Goal: Information Seeking & Learning: Learn about a topic

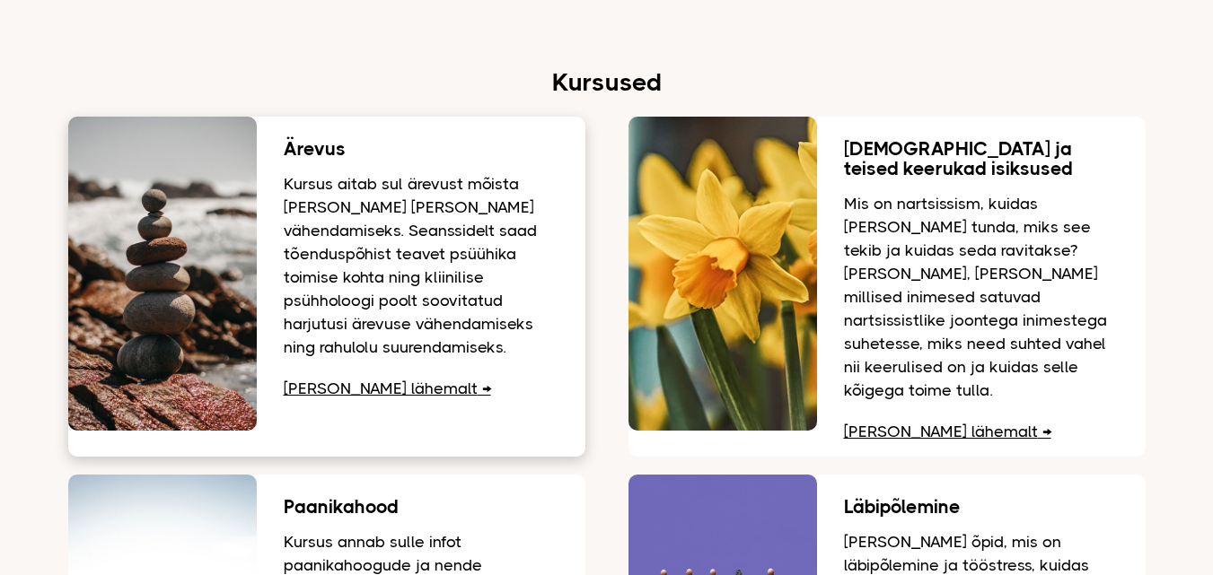
scroll to position [2244, 0]
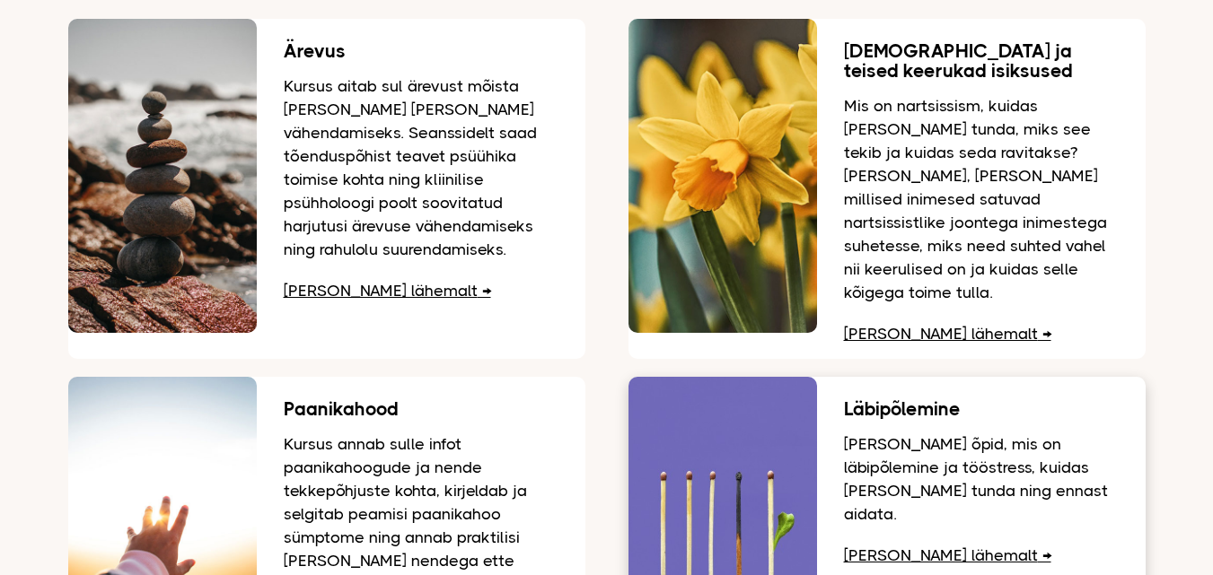
click at [880, 547] on link "Loe lähemalt" at bounding box center [947, 556] width 207 height 18
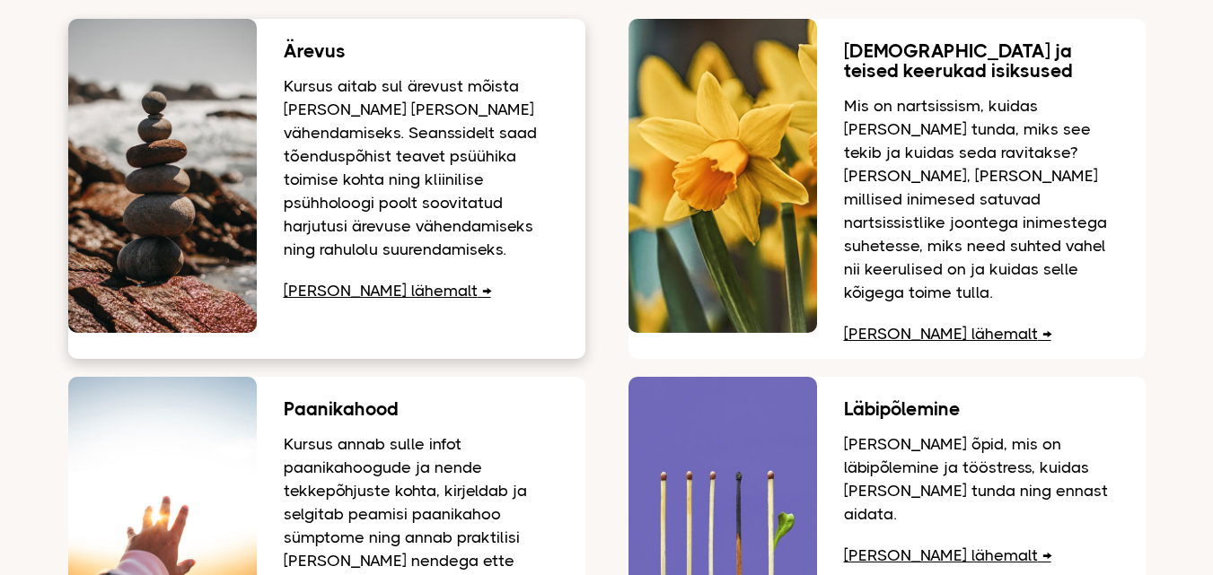
click at [365, 283] on link "Loe lähemalt" at bounding box center [387, 291] width 207 height 18
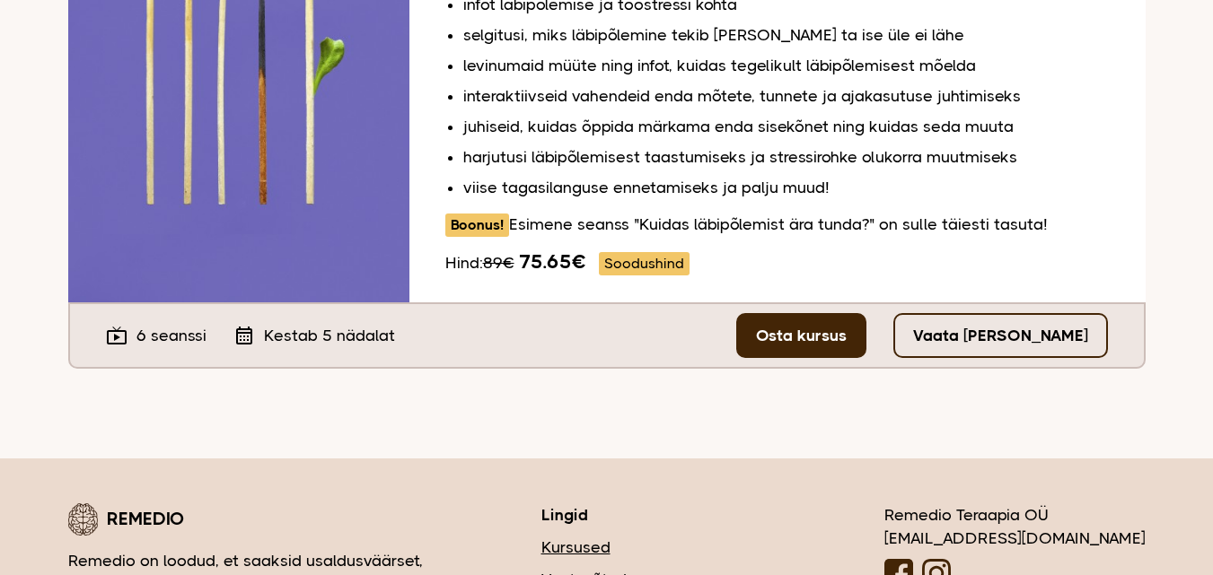
scroll to position [403, 0]
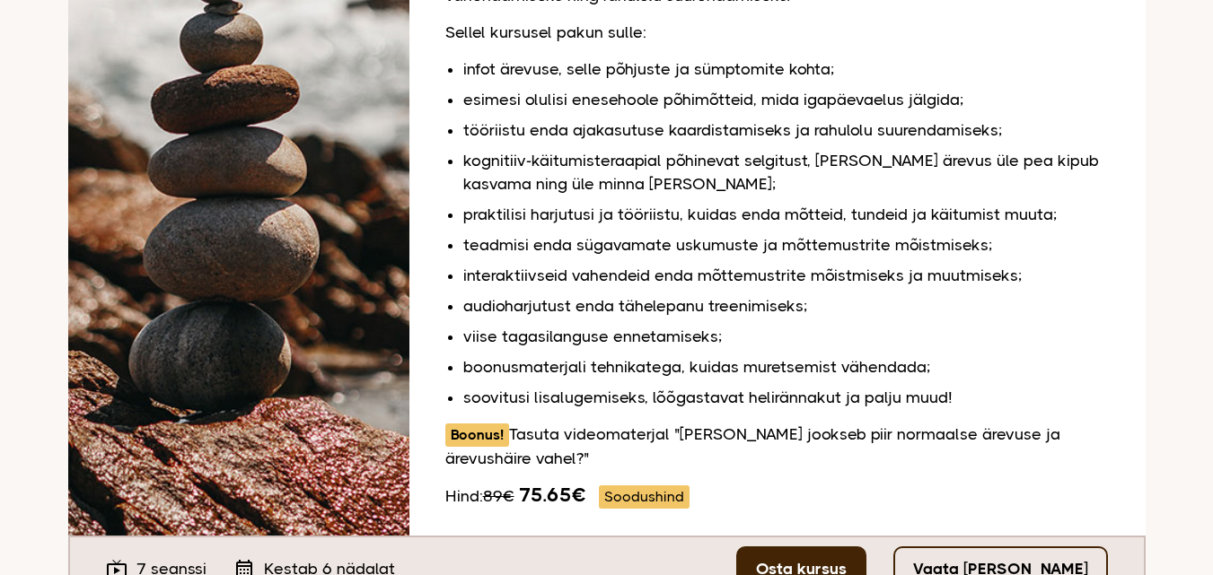
scroll to position [628, 0]
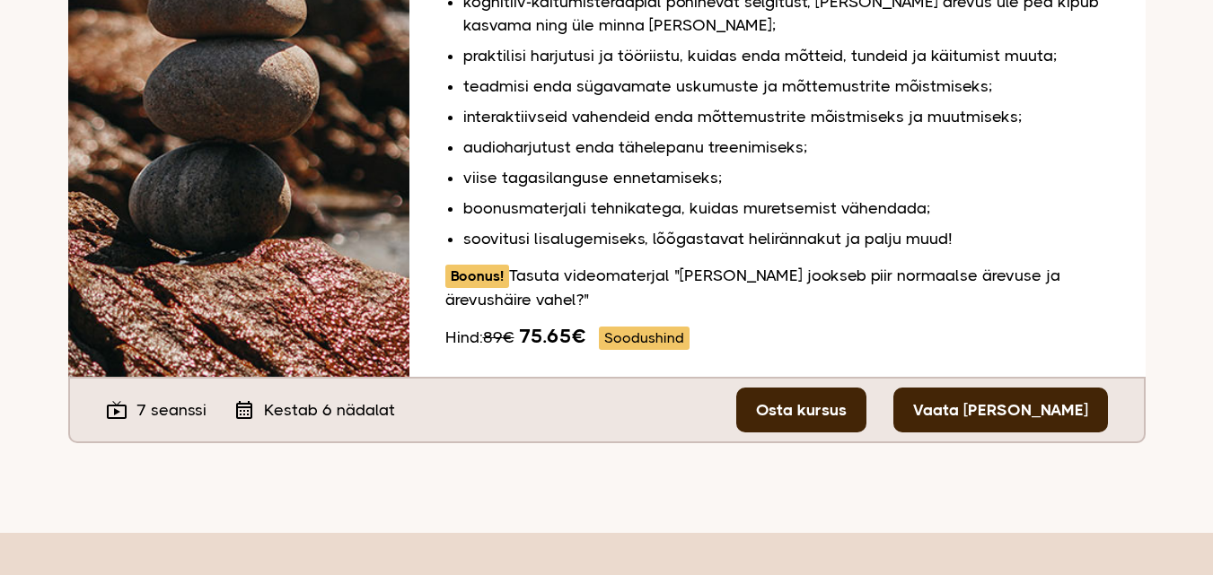
click at [973, 416] on link "Vaata tasuta seanssi" at bounding box center [1000, 410] width 215 height 45
